Goal: Information Seeking & Learning: Learn about a topic

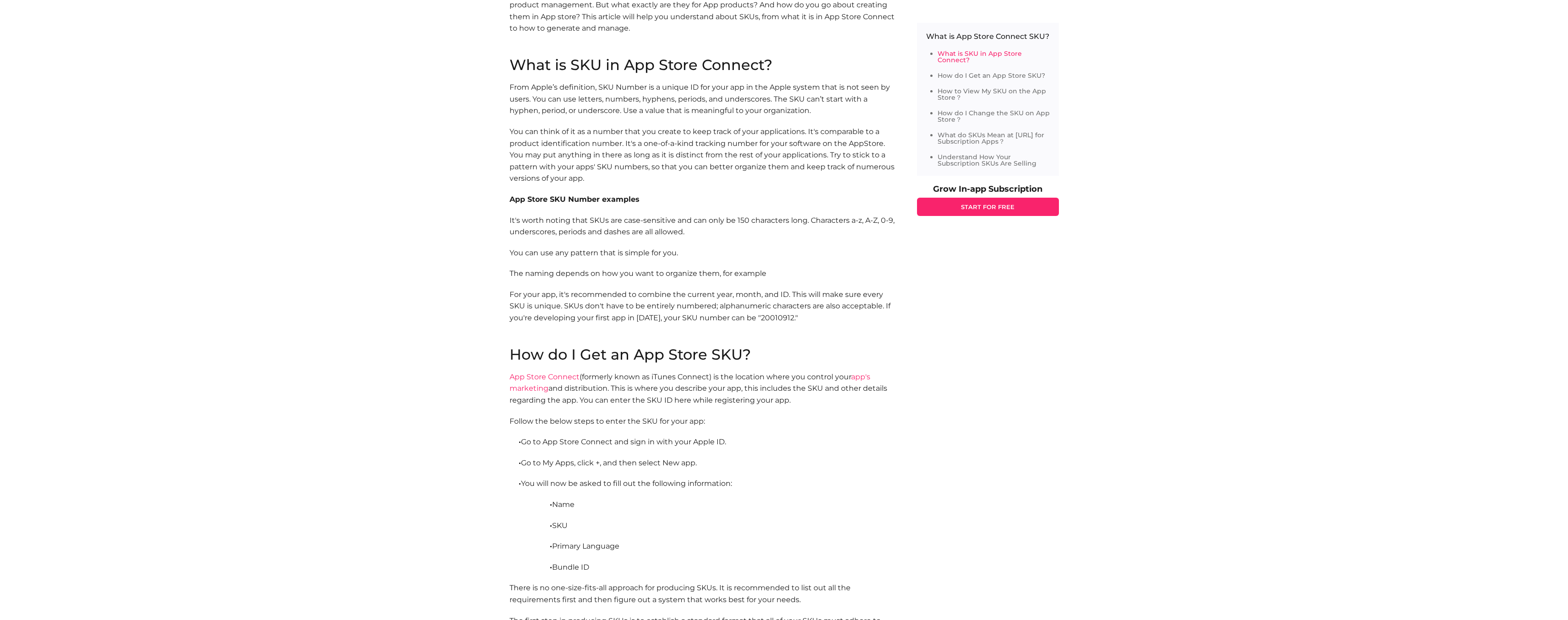
scroll to position [518, 0]
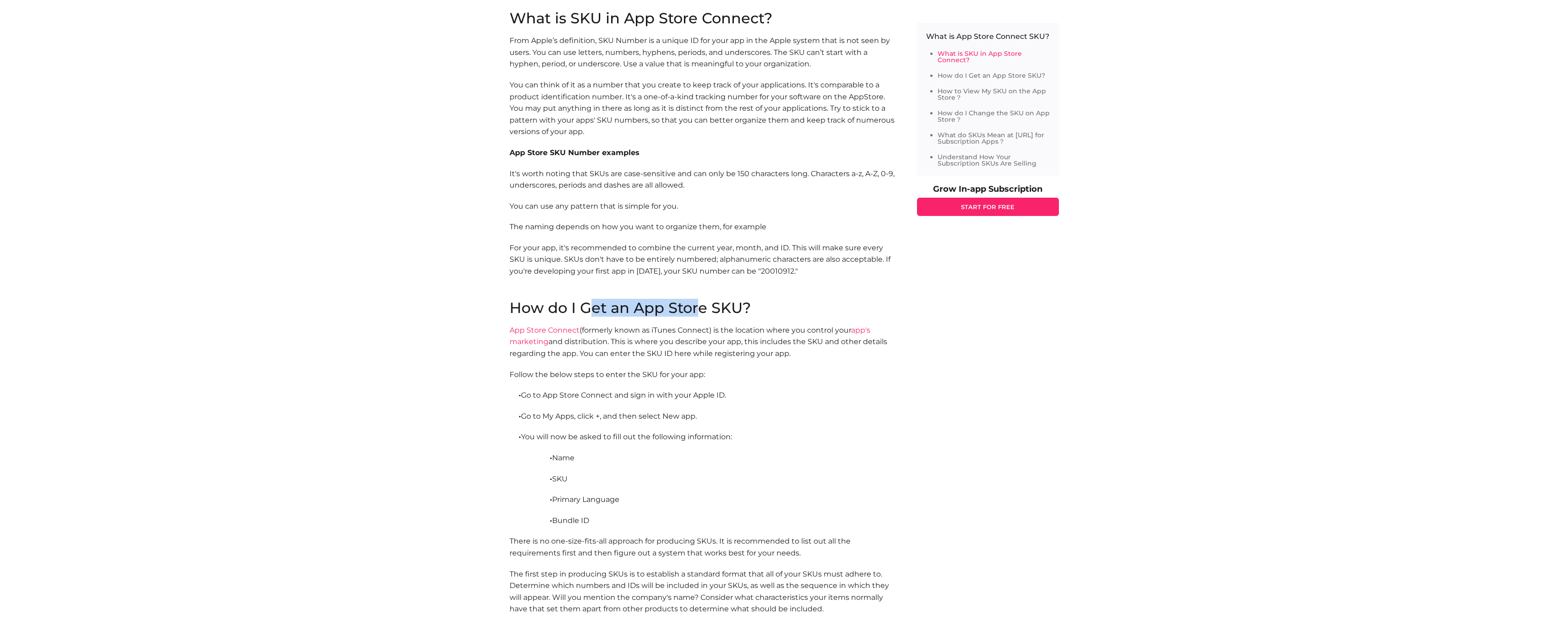
drag, startPoint x: 586, startPoint y: 312, endPoint x: 698, endPoint y: 307, distance: 112.1
click at [698, 307] on h2 "How do I Get an App Store SKU?" at bounding box center [704, 308] width 389 height 15
drag, startPoint x: 528, startPoint y: 399, endPoint x: 769, endPoint y: 383, distance: 241.5
click at [769, 383] on section "How do I Get an App Store SKU? App Store Connect (formerly known as iTunes Conn…" at bounding box center [704, 492] width 389 height 382
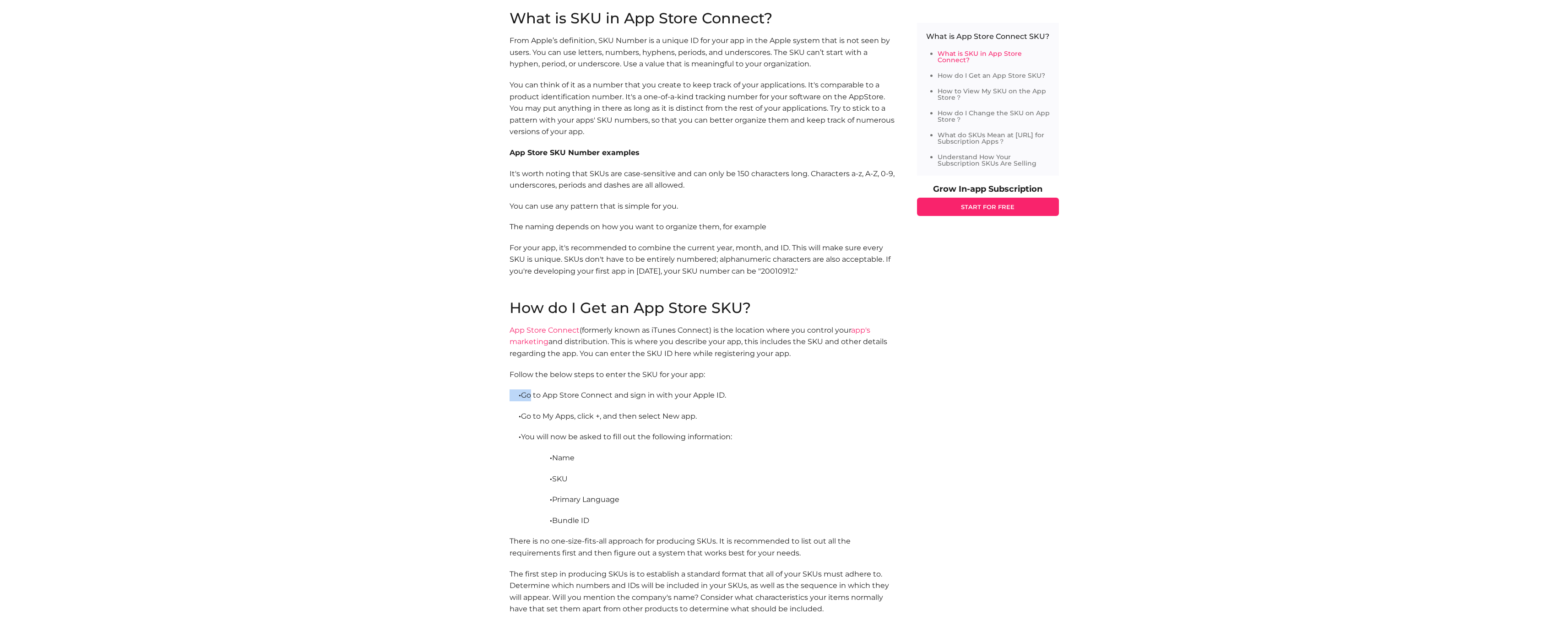
drag, startPoint x: 537, startPoint y: 417, endPoint x: 727, endPoint y: 413, distance: 190.0
click at [726, 413] on p "· Go to My Apps, click +, and then select New app." at bounding box center [704, 417] width 389 height 12
drag, startPoint x: 553, startPoint y: 445, endPoint x: 638, endPoint y: 439, distance: 85.2
click at [638, 439] on section "How do I Get an App Store SKU? App Store Connect (formerly known as iTunes Conn…" at bounding box center [704, 492] width 389 height 382
click at [657, 440] on p "· You will now be asked to fill out the following information:" at bounding box center [704, 437] width 389 height 12
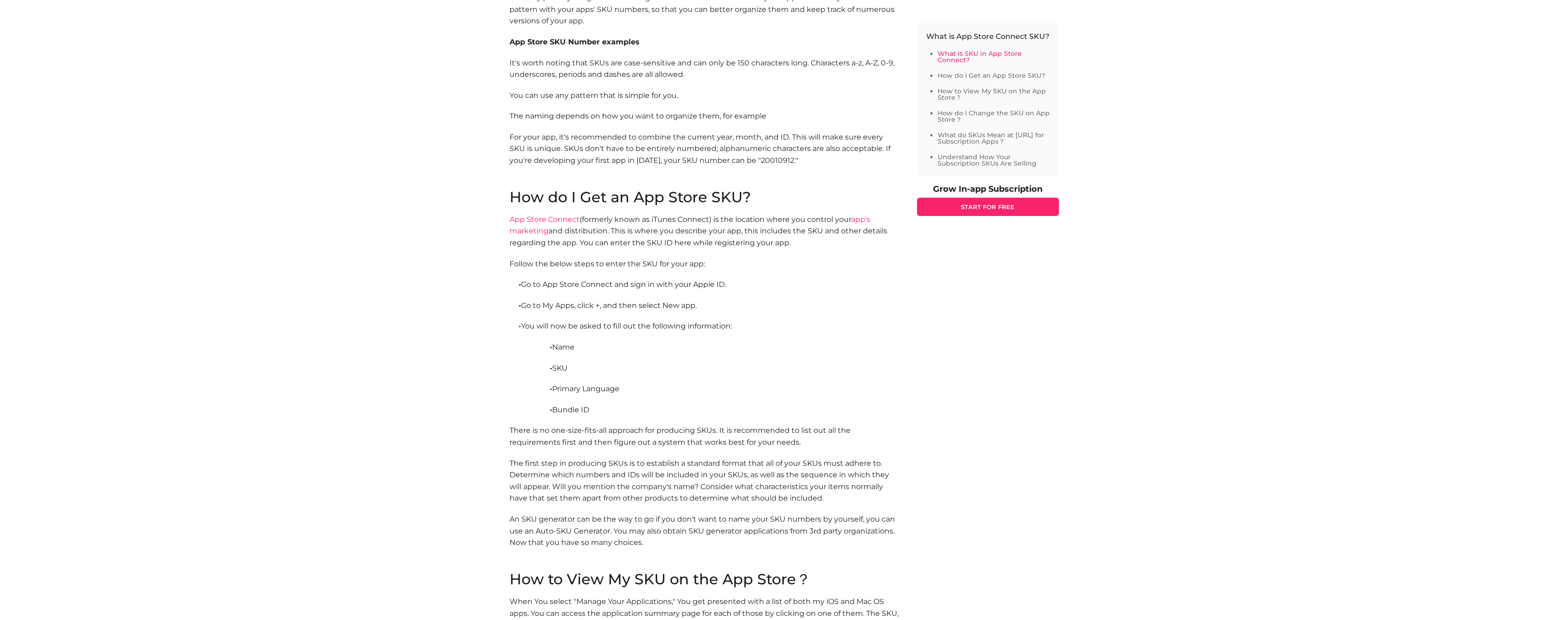
scroll to position [739, 0]
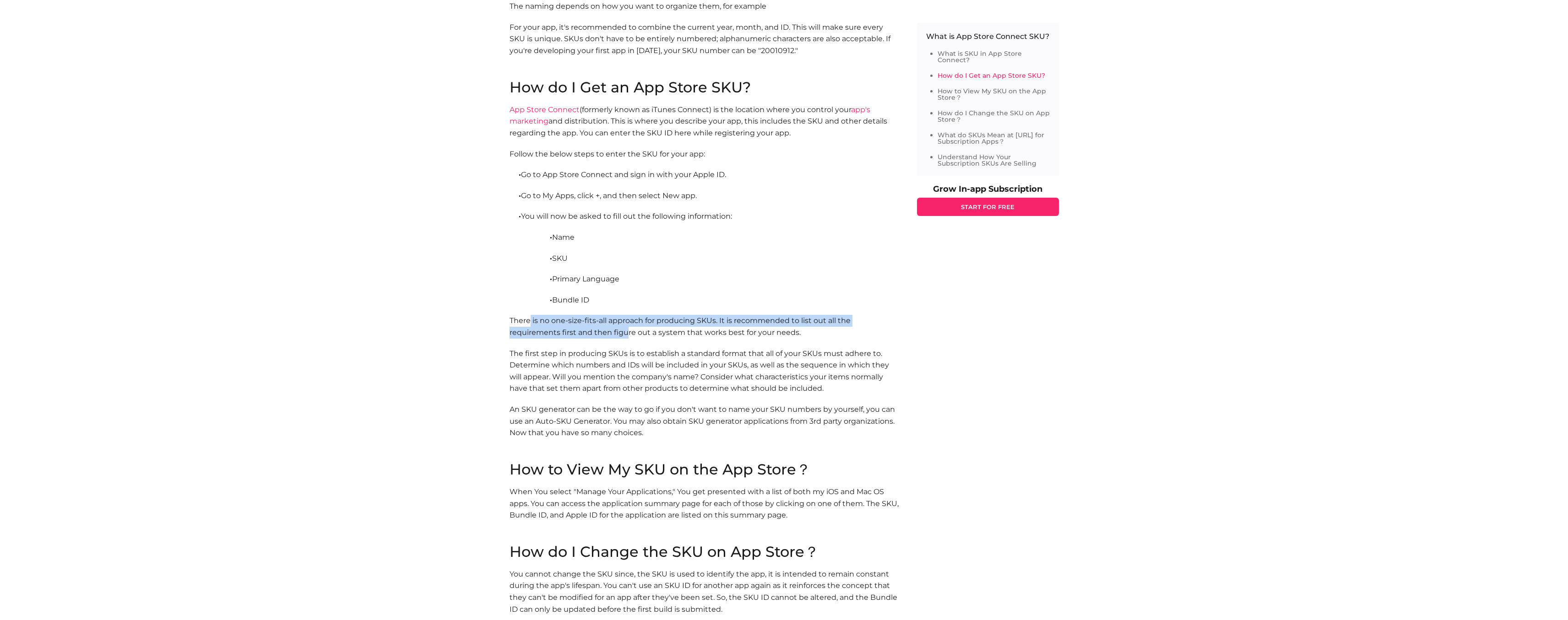
drag, startPoint x: 531, startPoint y: 322, endPoint x: 627, endPoint y: 337, distance: 97.2
click at [627, 337] on p "There is no one-size-fits-all approach for producing SKUs. It is recommended to…" at bounding box center [704, 326] width 389 height 23
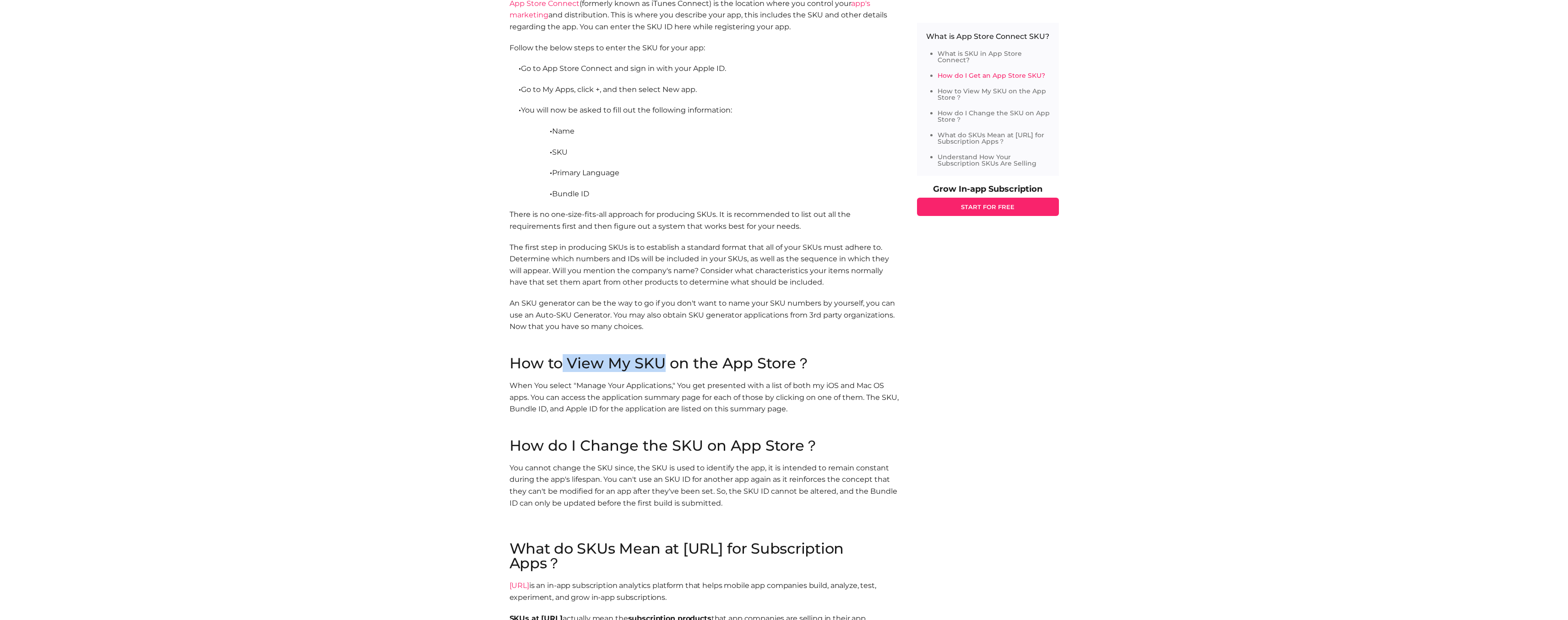
click at [664, 364] on h2 "How to View My SKU on the App Store？" at bounding box center [704, 363] width 389 height 15
click at [684, 365] on h2 "How to View My SKU on the App Store？" at bounding box center [704, 363] width 389 height 15
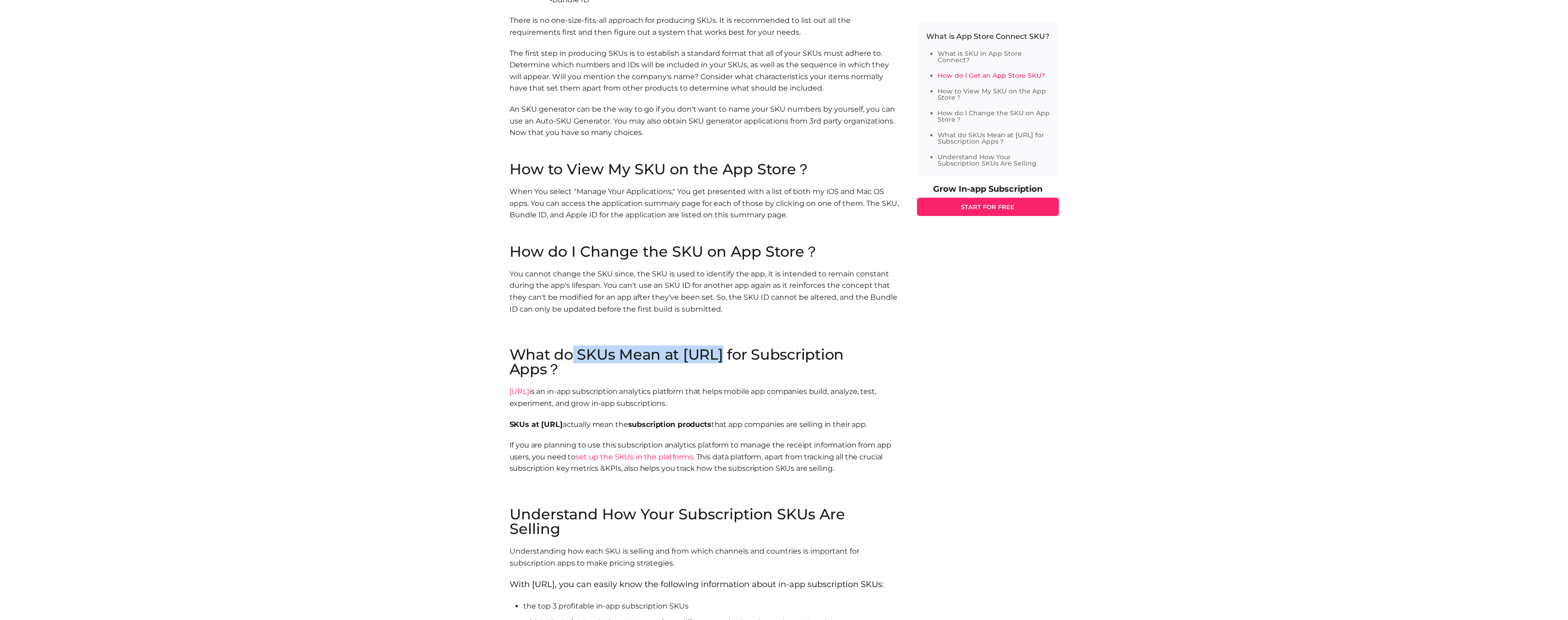
drag, startPoint x: 575, startPoint y: 359, endPoint x: 727, endPoint y: 350, distance: 152.3
click at [719, 350] on span "What do SKUs Mean at [URL] for Subscription Apps？" at bounding box center [677, 361] width 335 height 32
click at [727, 350] on span "What do SKUs Mean at [URL] for Subscription Apps？" at bounding box center [677, 361] width 335 height 32
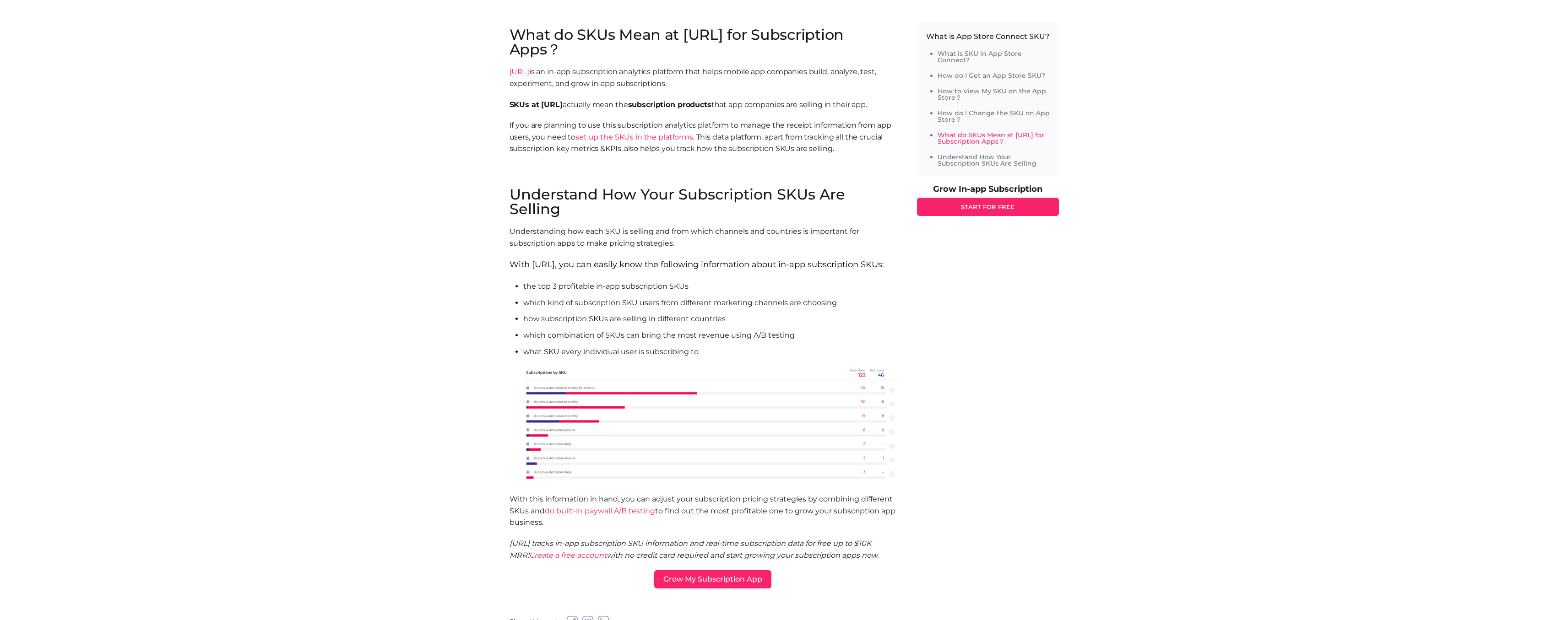
scroll to position [1406, 0]
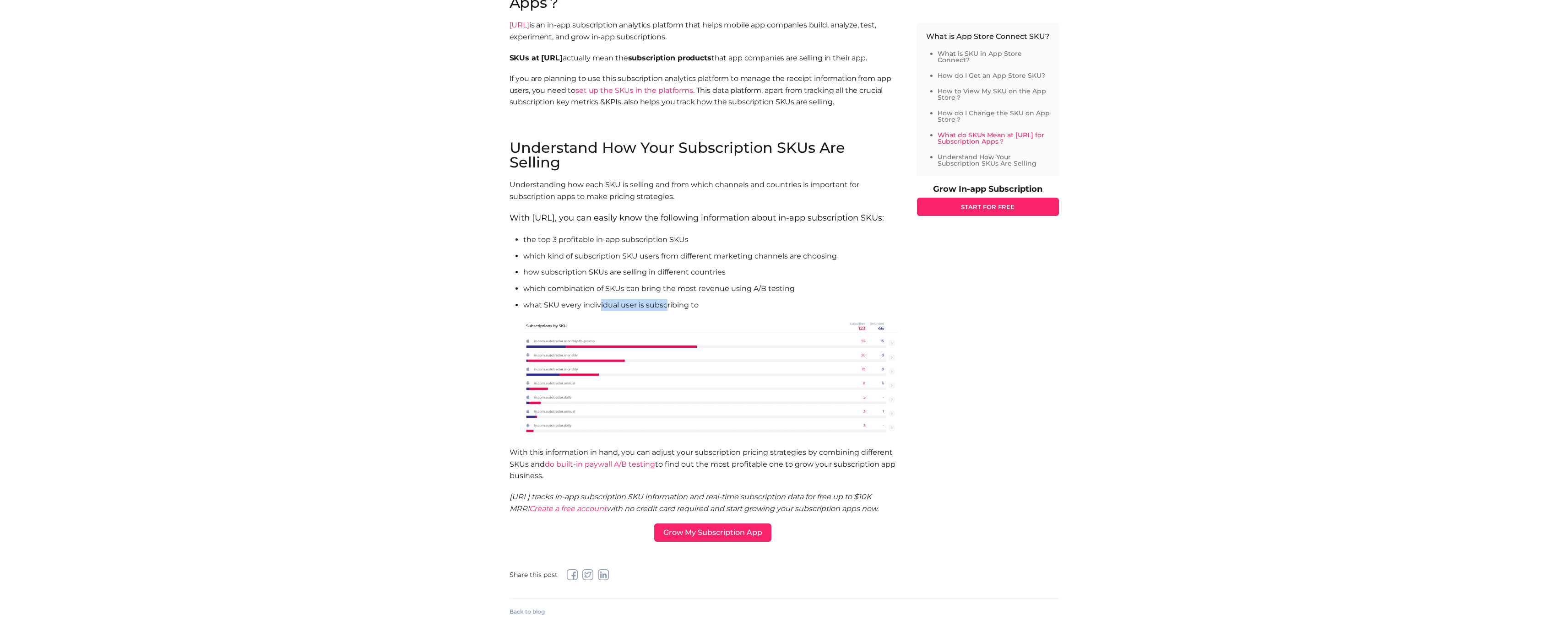
drag, startPoint x: 598, startPoint y: 305, endPoint x: 679, endPoint y: 306, distance: 81.0
click at [668, 305] on li "what SKU every individual user is subscribing to" at bounding box center [711, 369] width 376 height 139
click at [680, 306] on li "what SKU every individual user is subscribing to" at bounding box center [711, 369] width 376 height 139
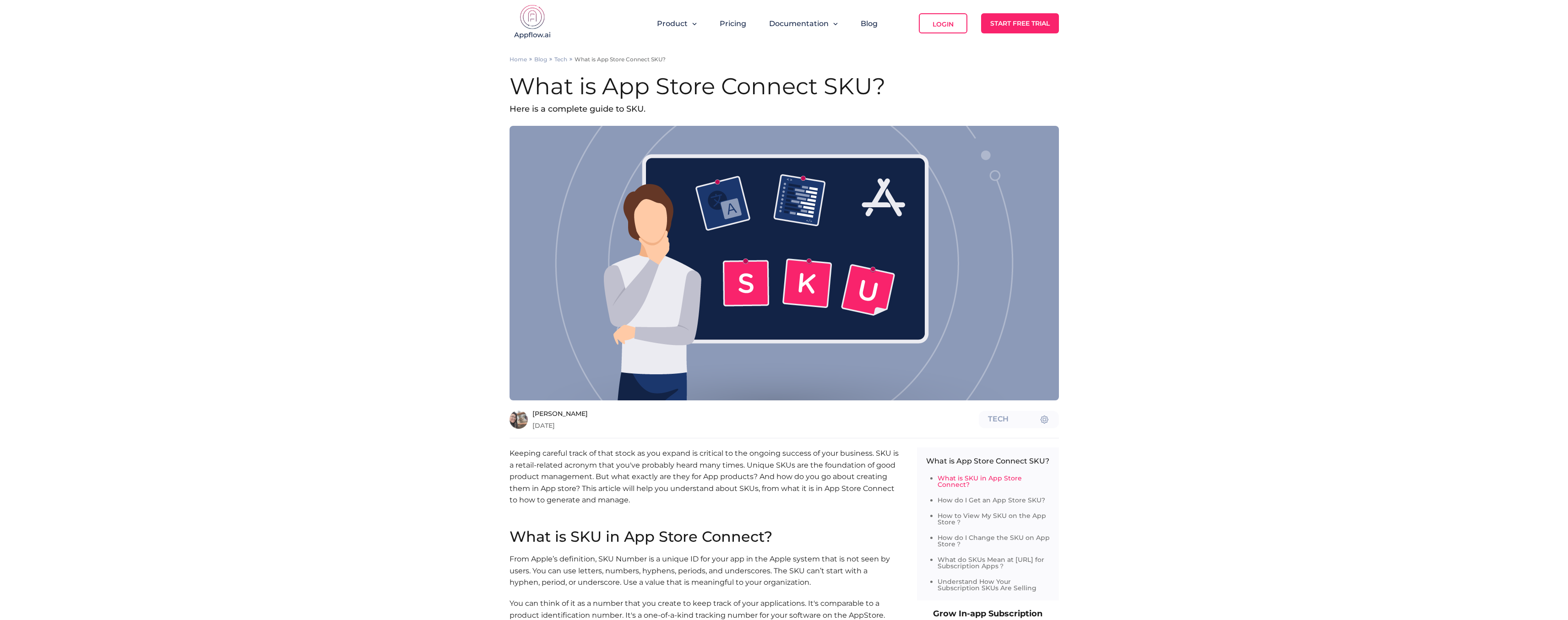
scroll to position [5, 0]
